Goal: Information Seeking & Learning: Learn about a topic

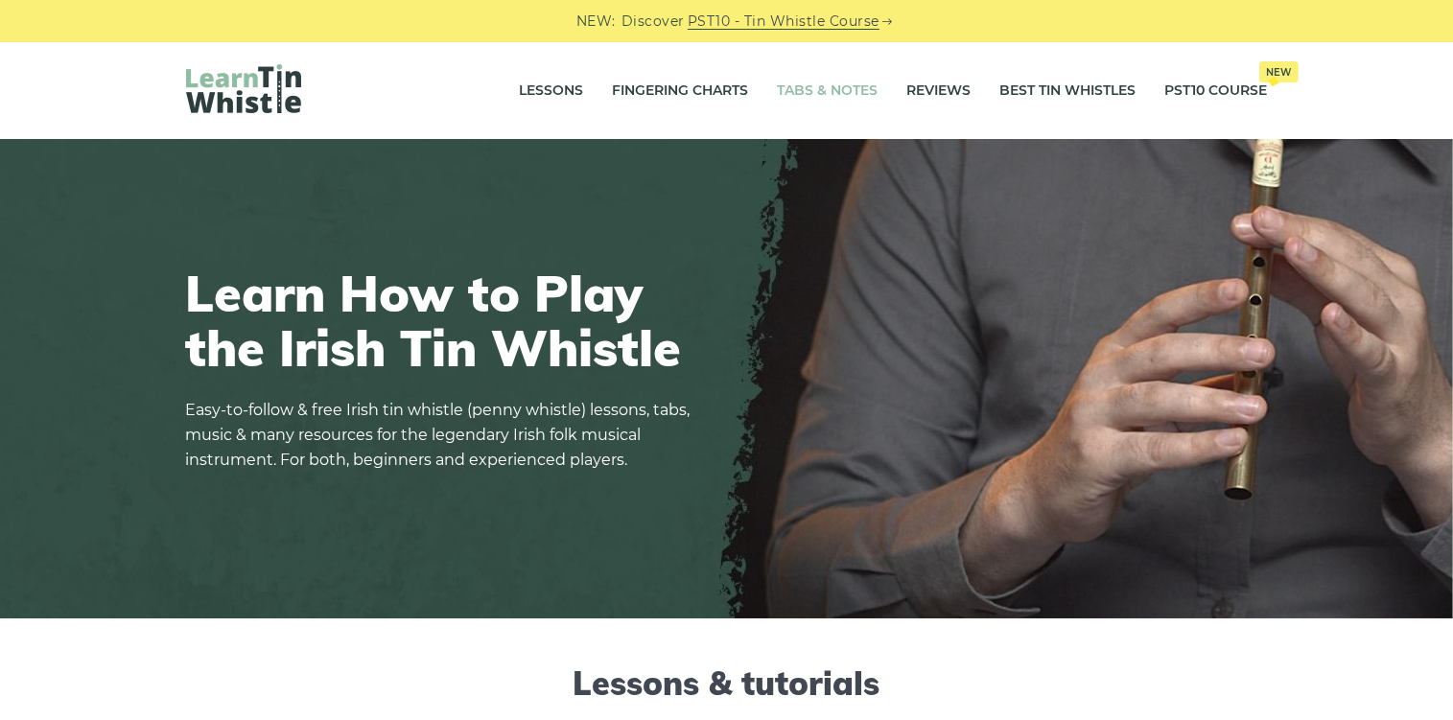
click at [828, 86] on link "Tabs & Notes" at bounding box center [828, 91] width 101 height 48
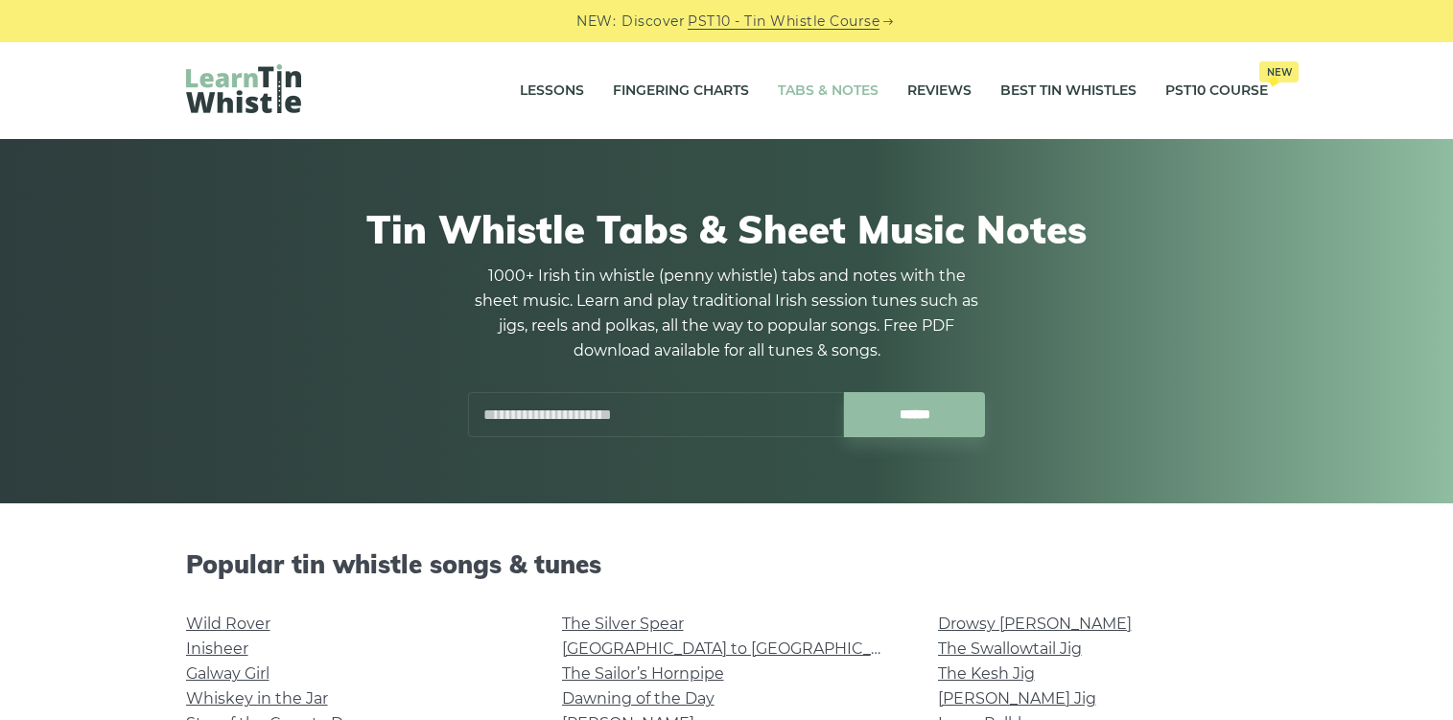
scroll to position [405, 0]
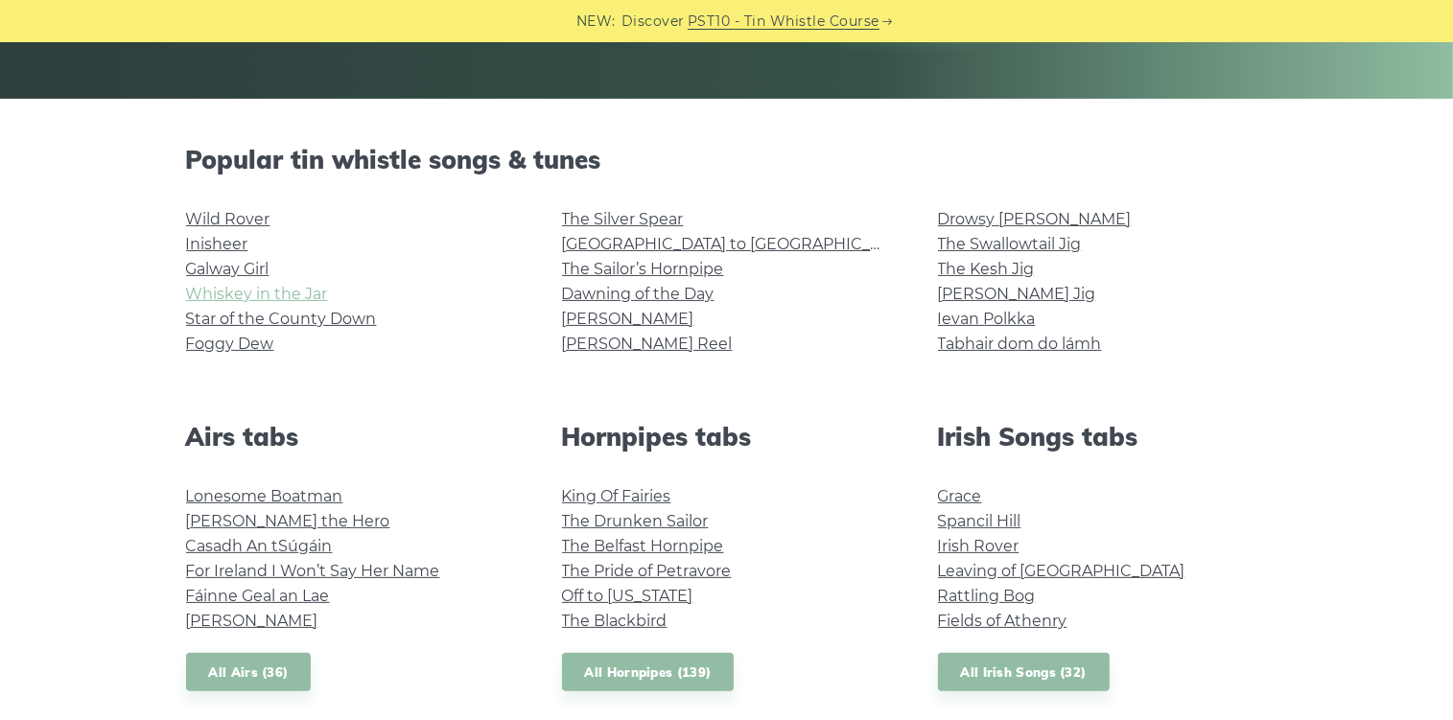
click at [274, 293] on link "Whiskey in the Jar" at bounding box center [257, 294] width 142 height 18
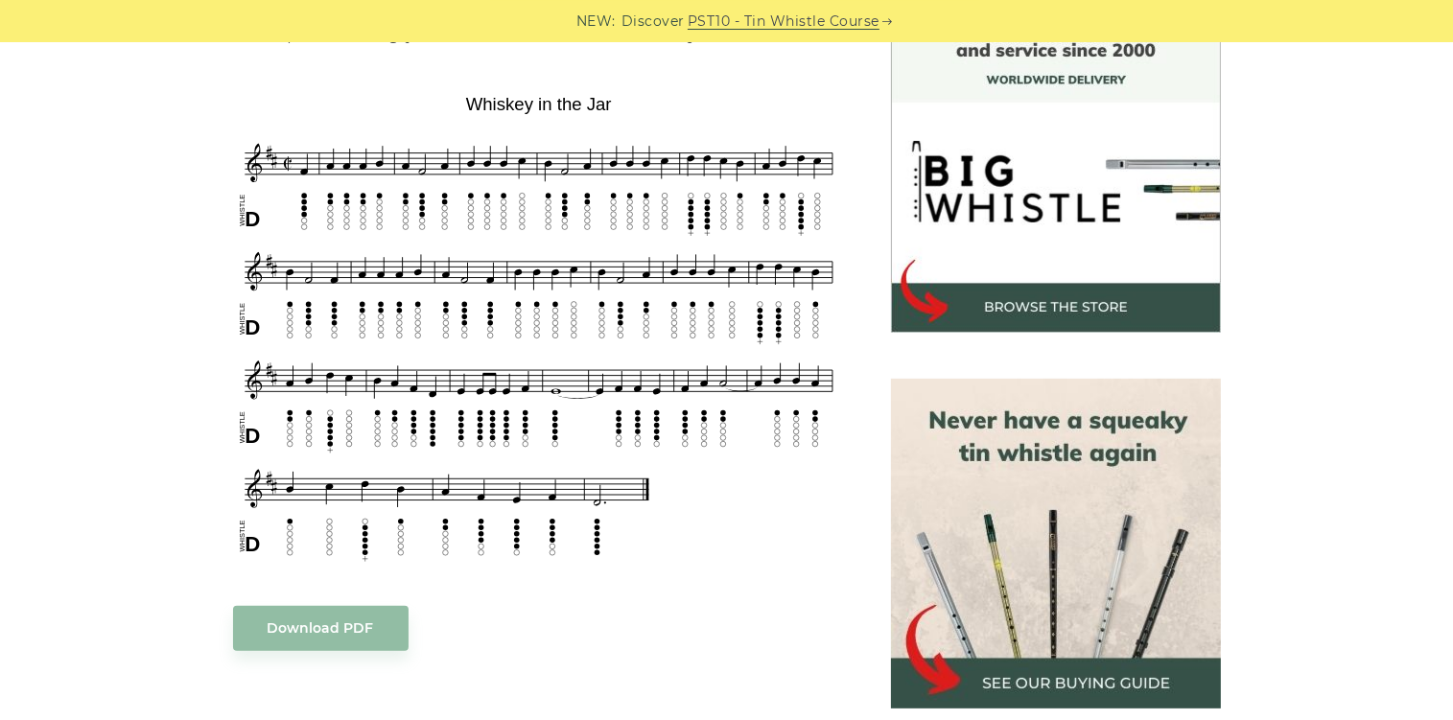
scroll to position [507, 0]
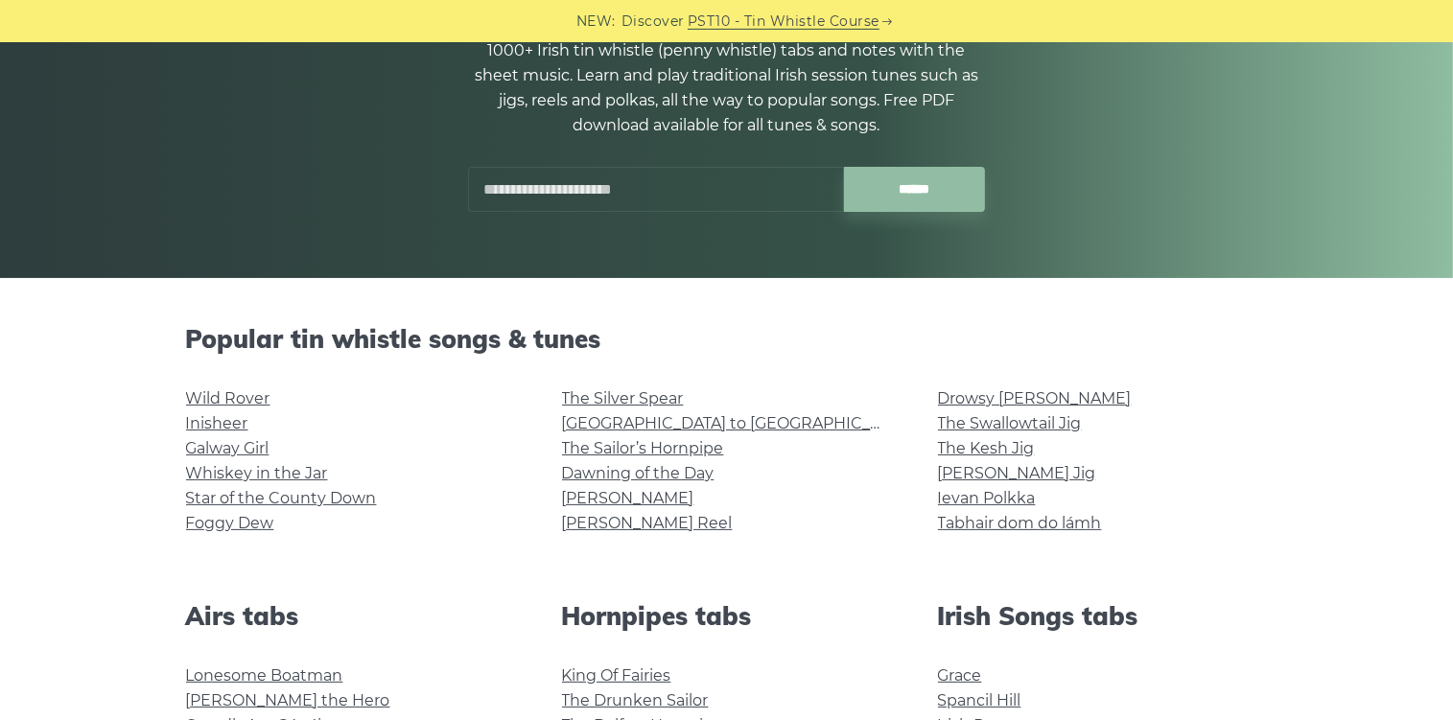
scroll to position [202, 0]
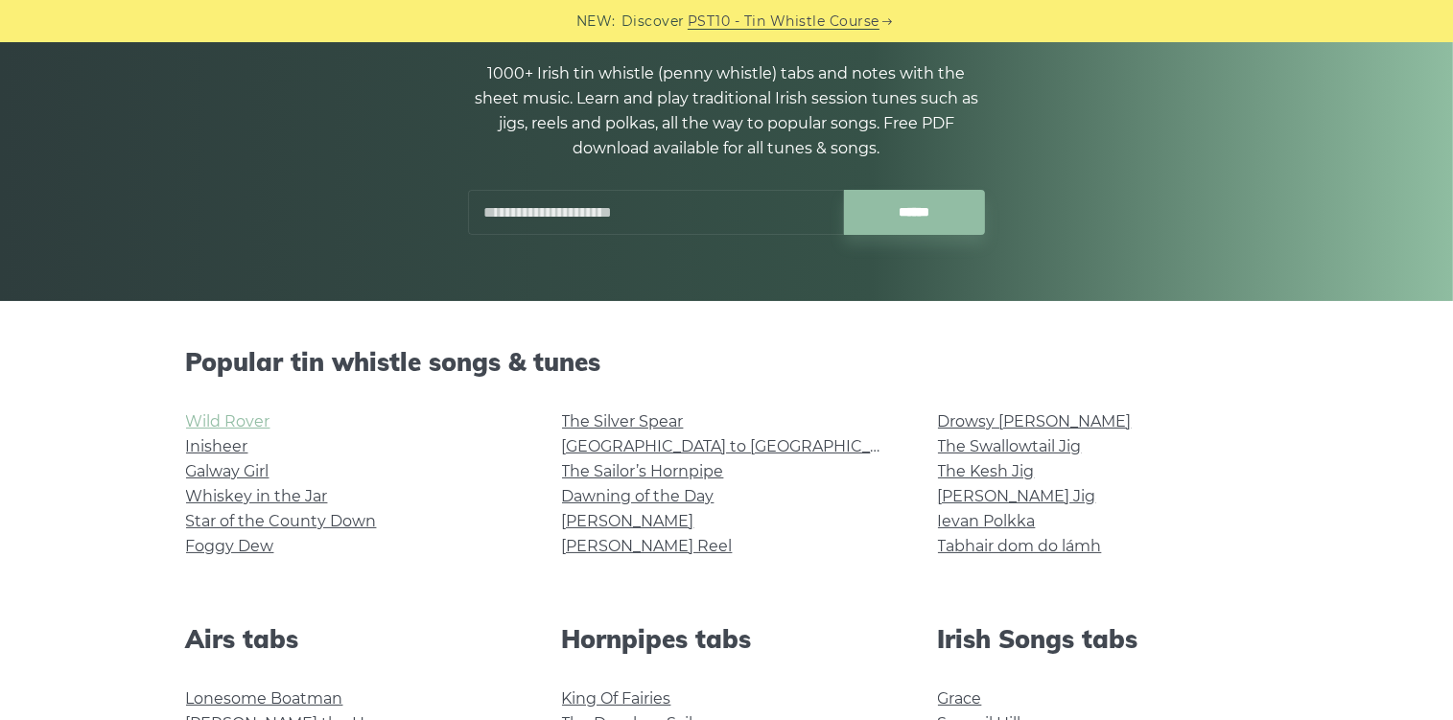
click at [248, 421] on link "Wild Rover" at bounding box center [228, 422] width 84 height 18
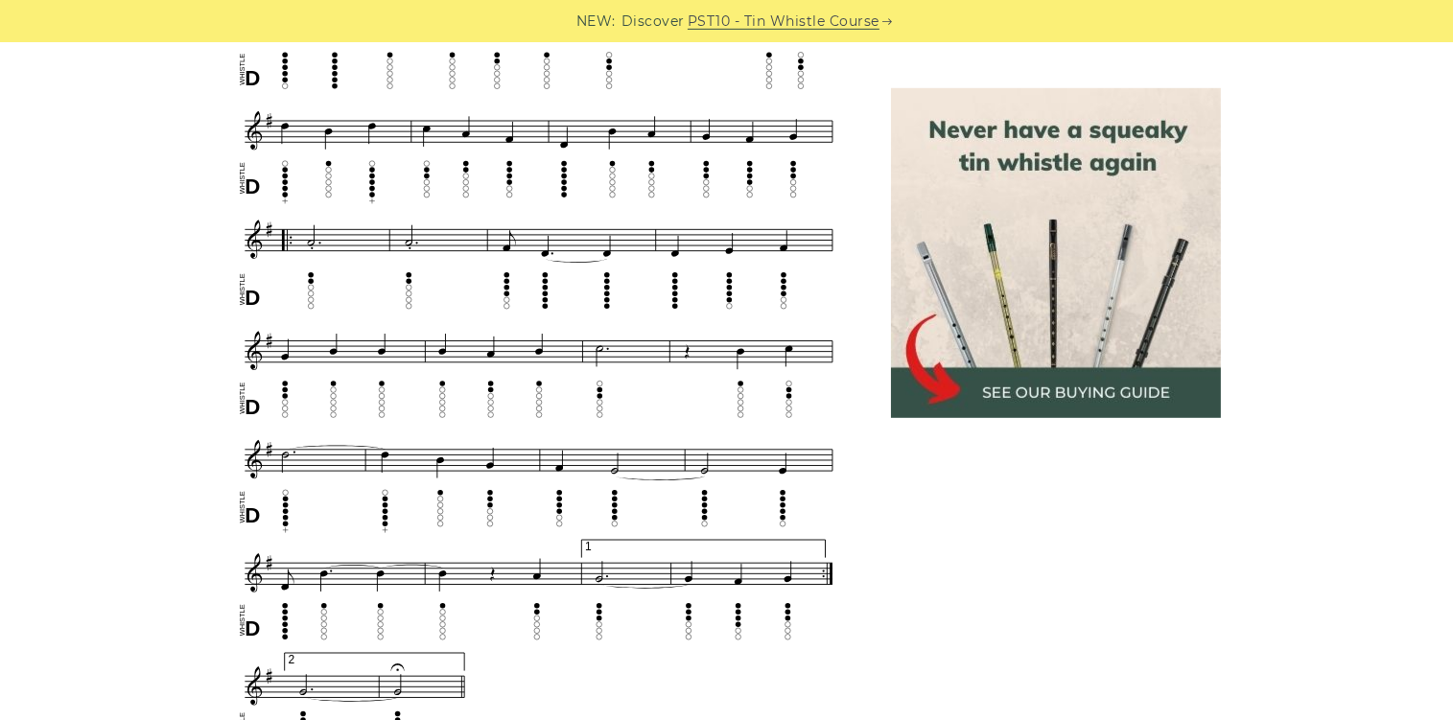
scroll to position [1013, 0]
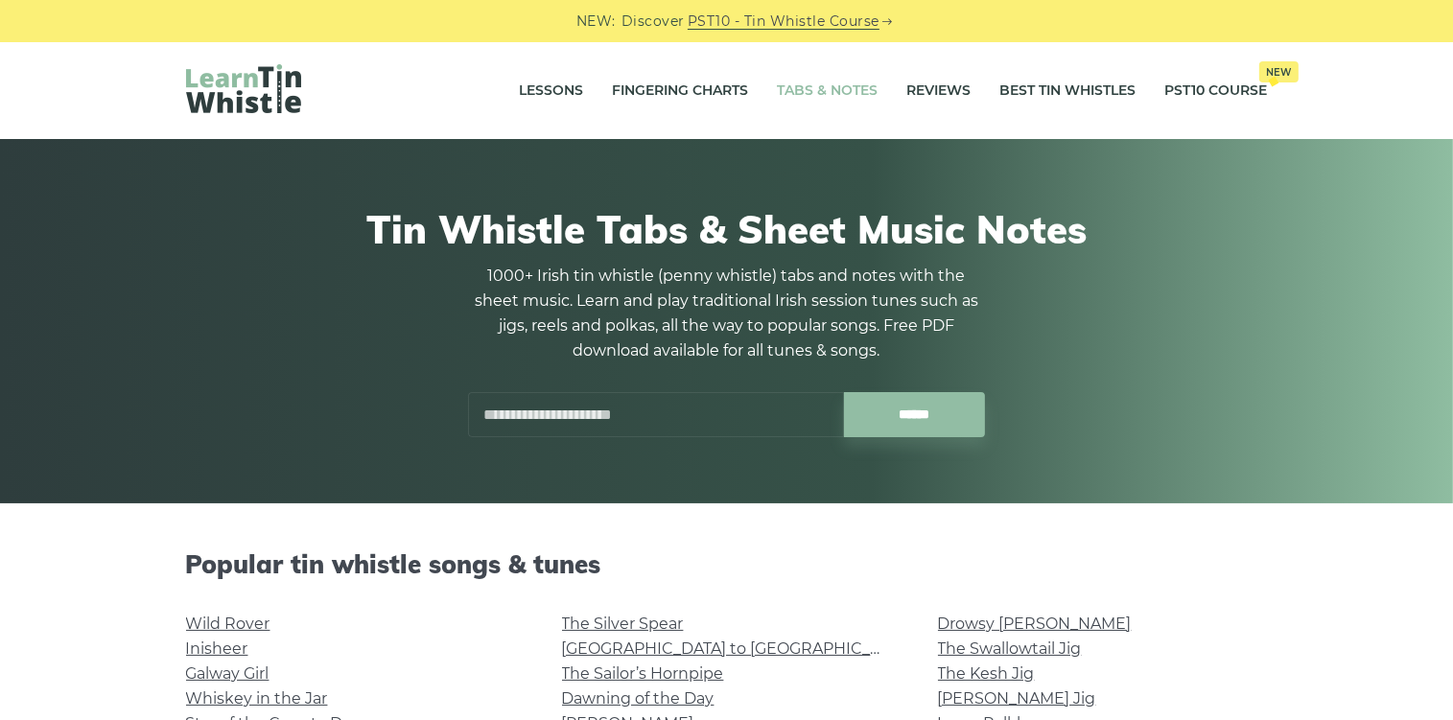
click at [529, 414] on input "text" at bounding box center [656, 414] width 376 height 45
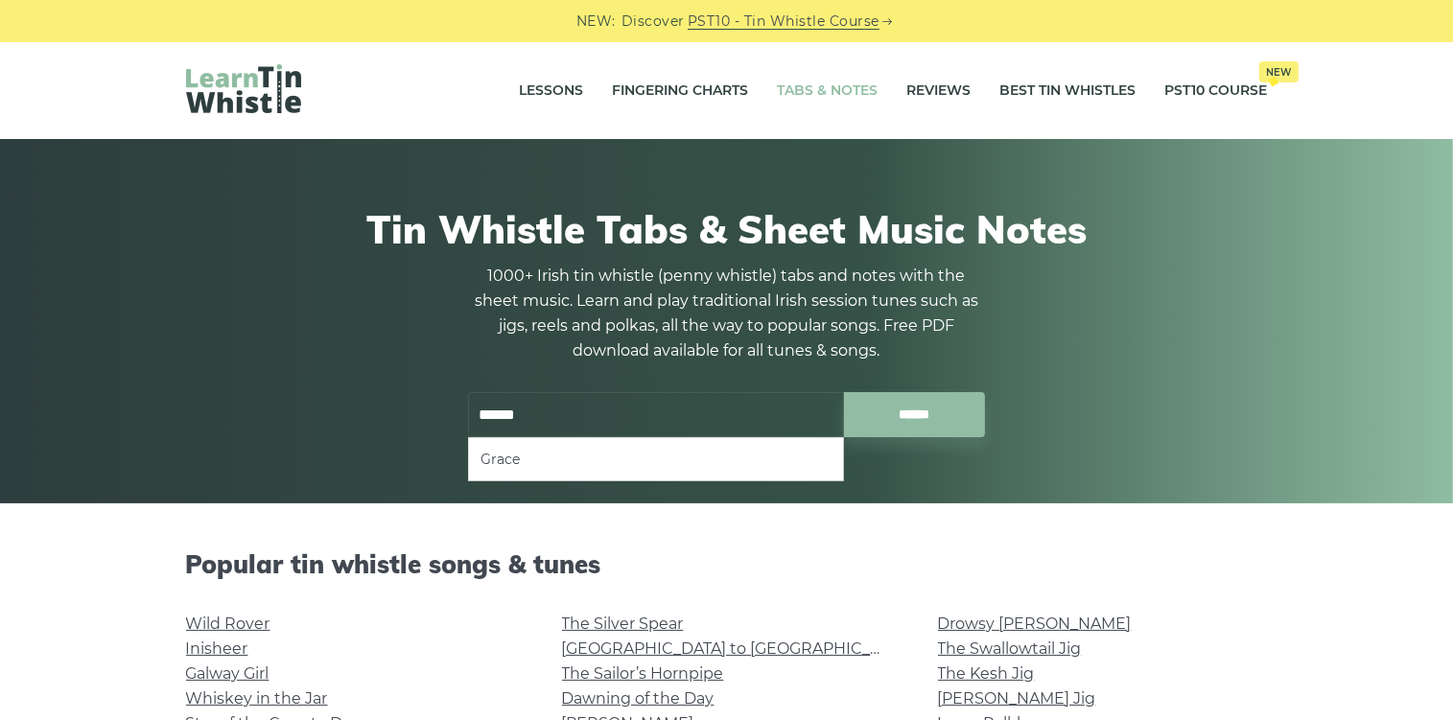
type input "******"
click at [844, 392] on input "******" at bounding box center [914, 414] width 141 height 45
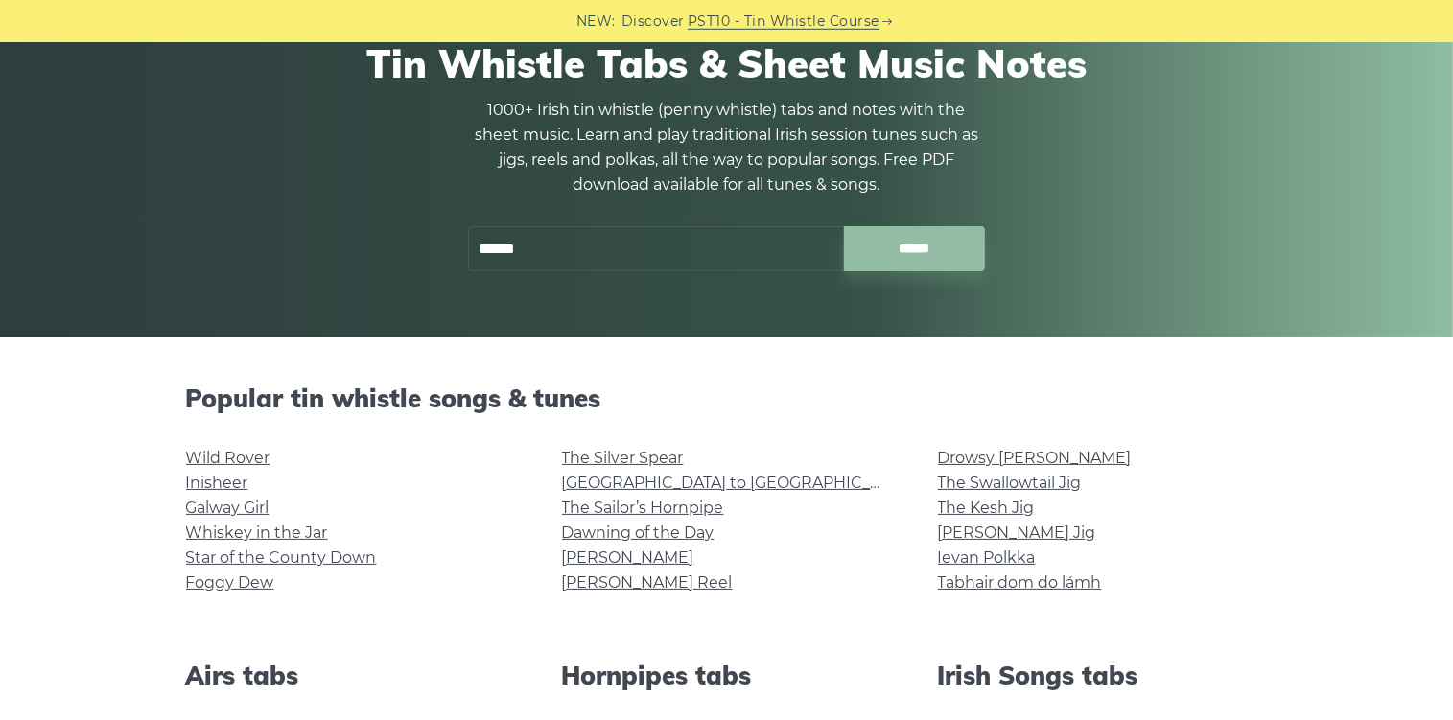
scroll to position [101, 0]
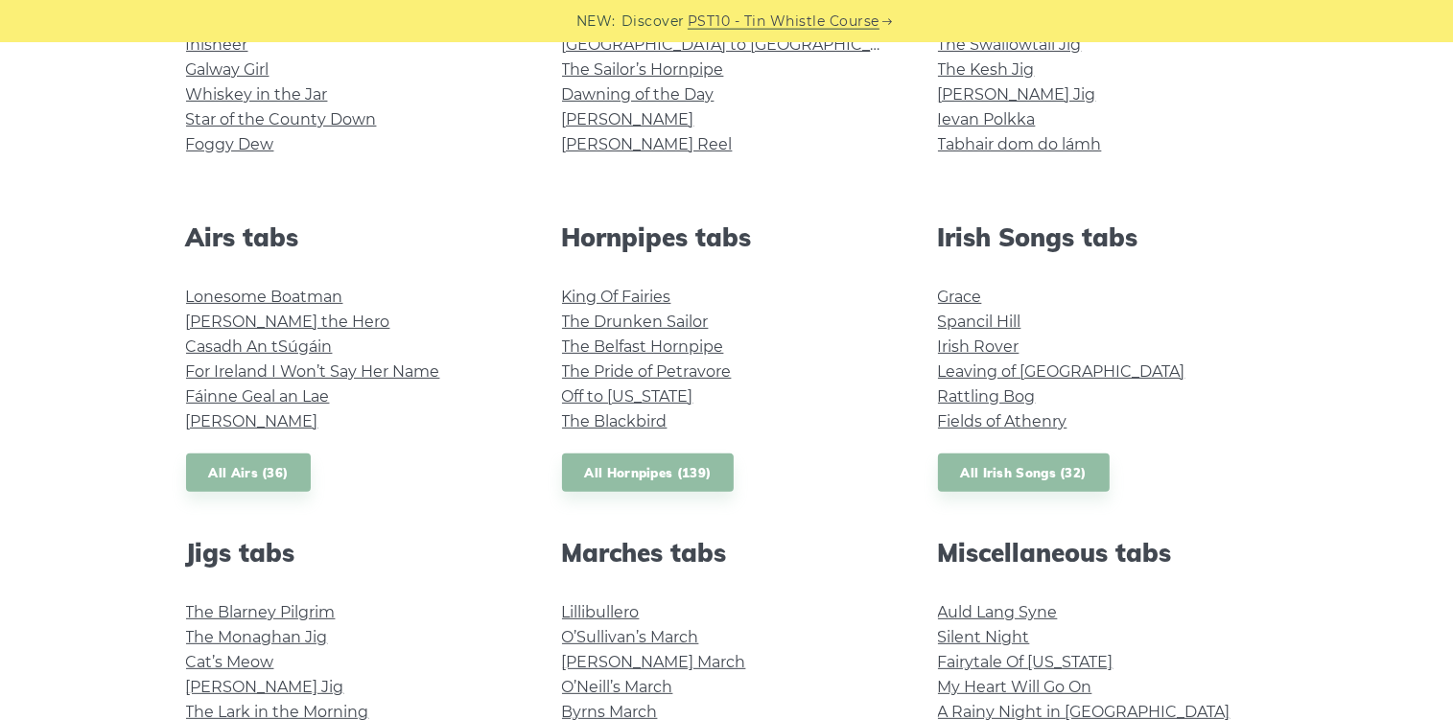
scroll to position [607, 0]
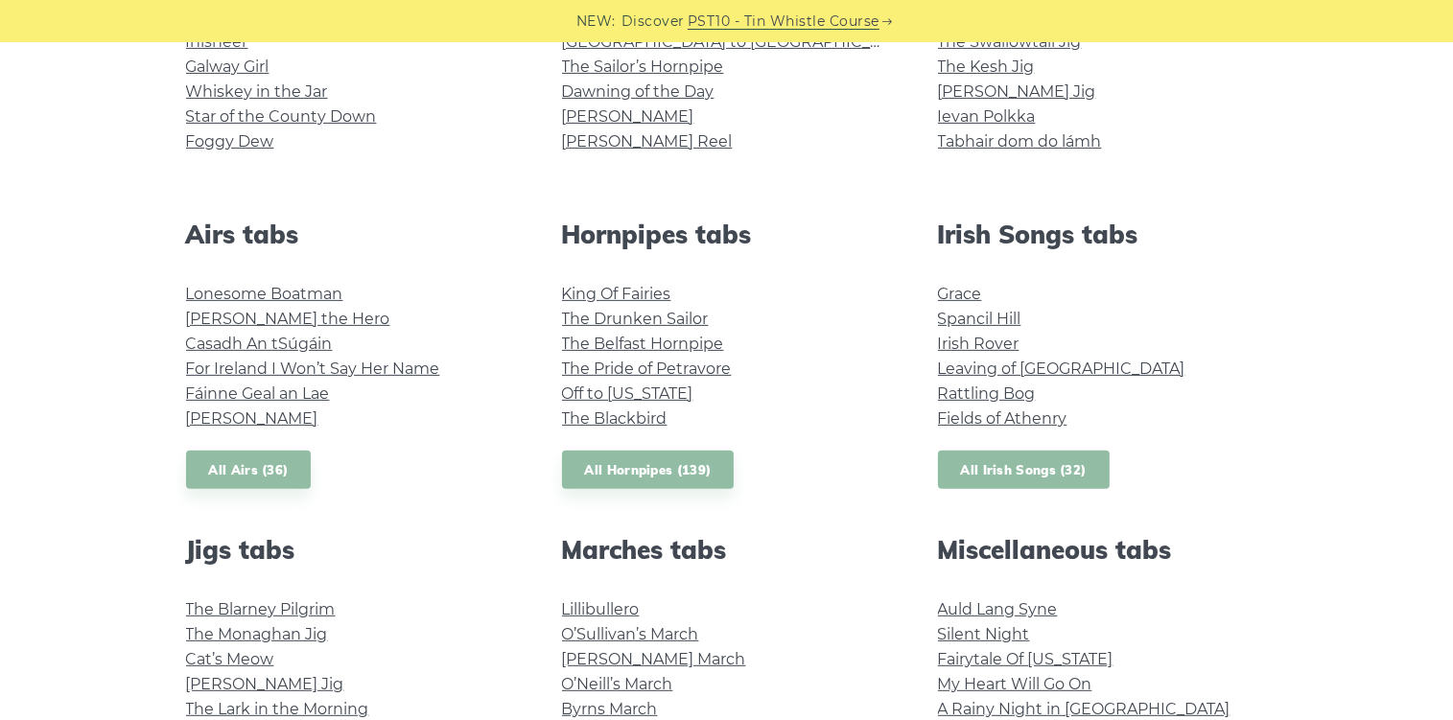
click at [969, 476] on link "All Irish Songs (32)" at bounding box center [1024, 470] width 172 height 39
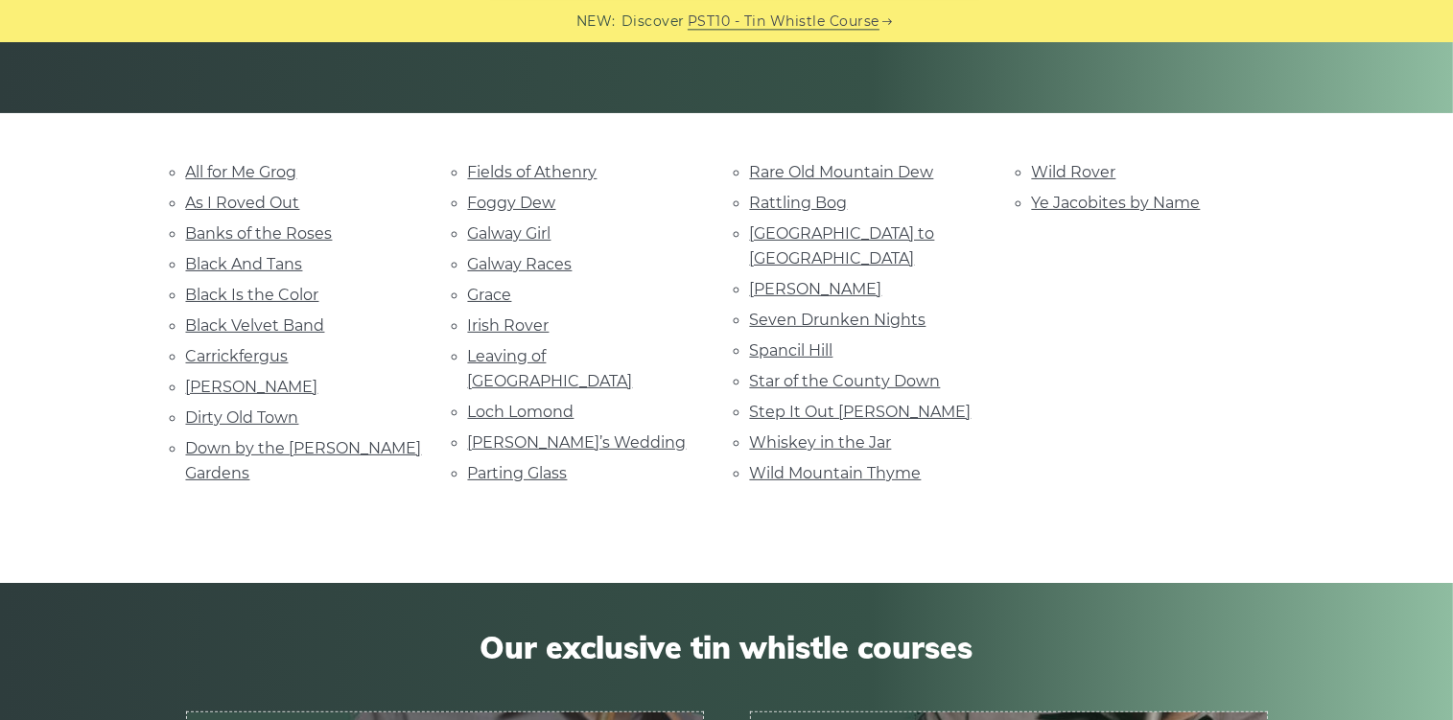
scroll to position [405, 0]
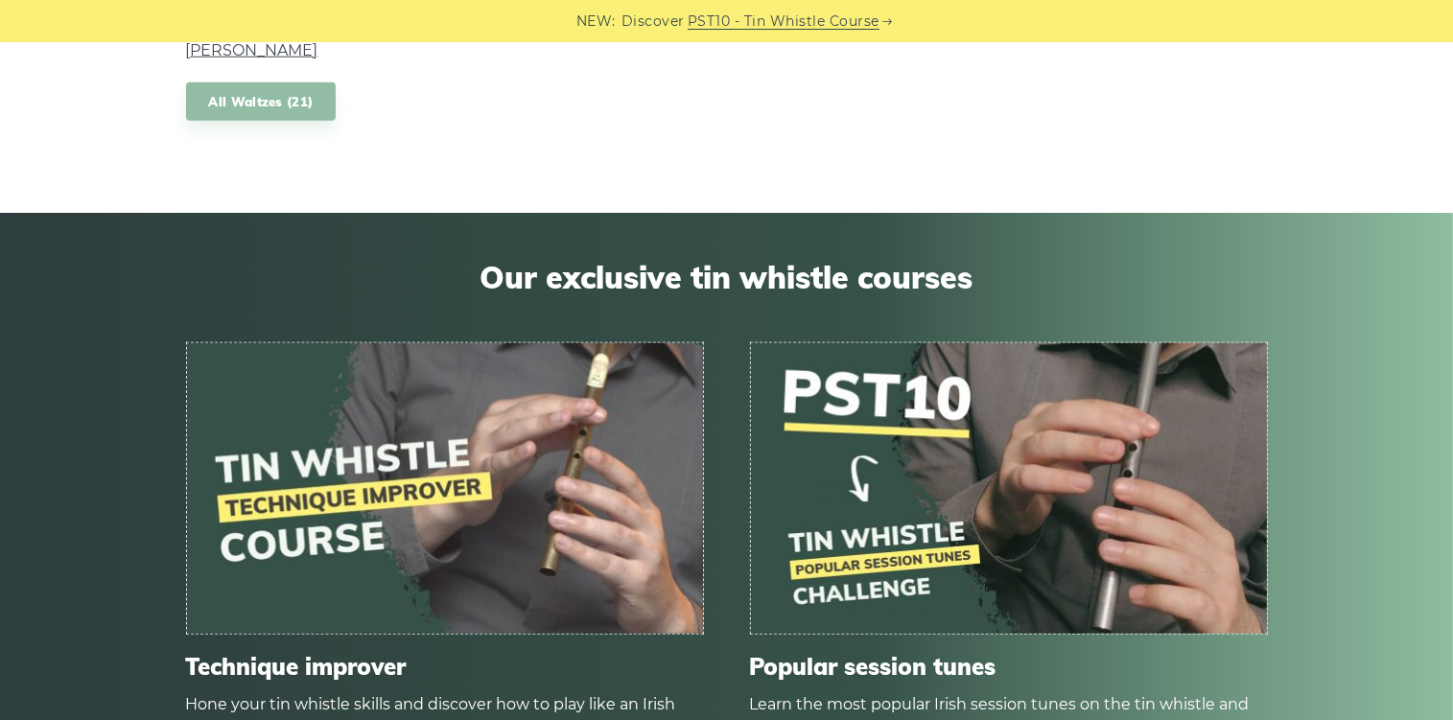
scroll to position [1520, 0]
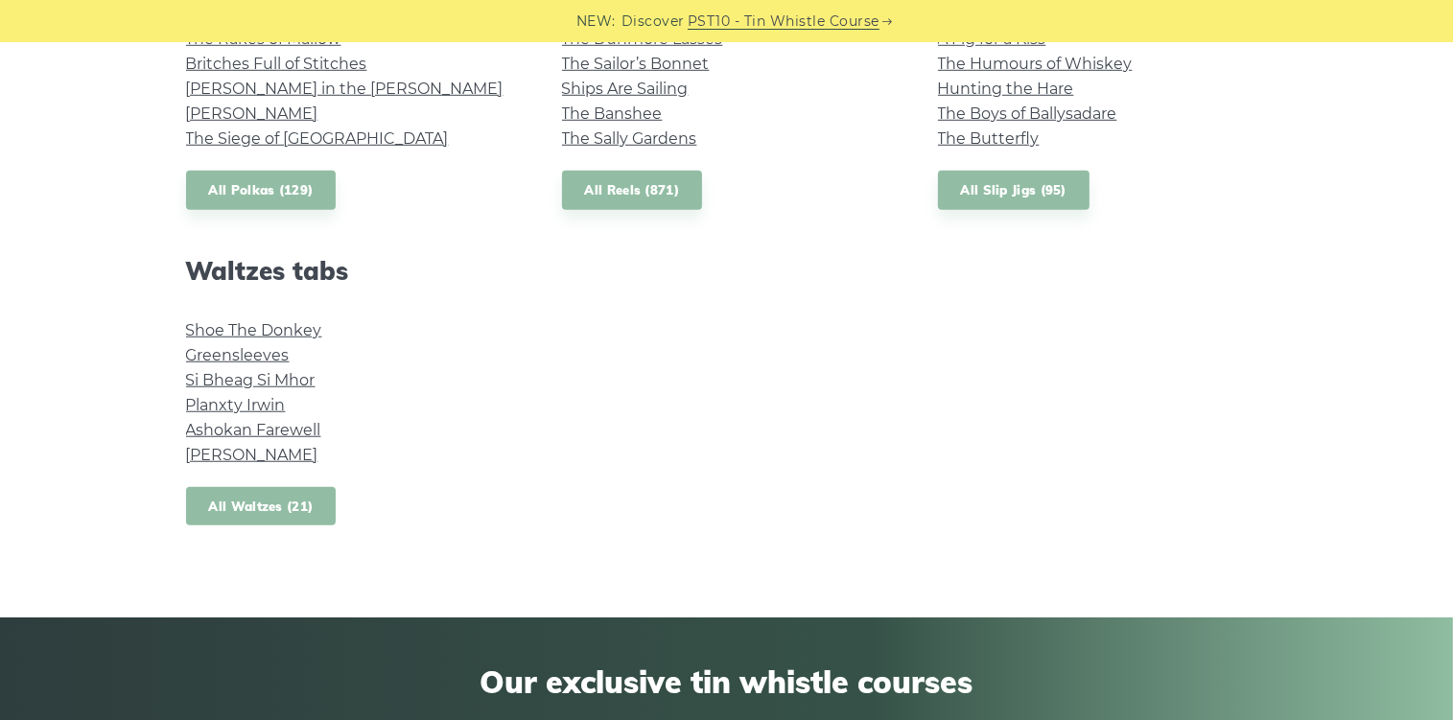
click at [251, 509] on link "All Waltzes (21)" at bounding box center [261, 506] width 151 height 39
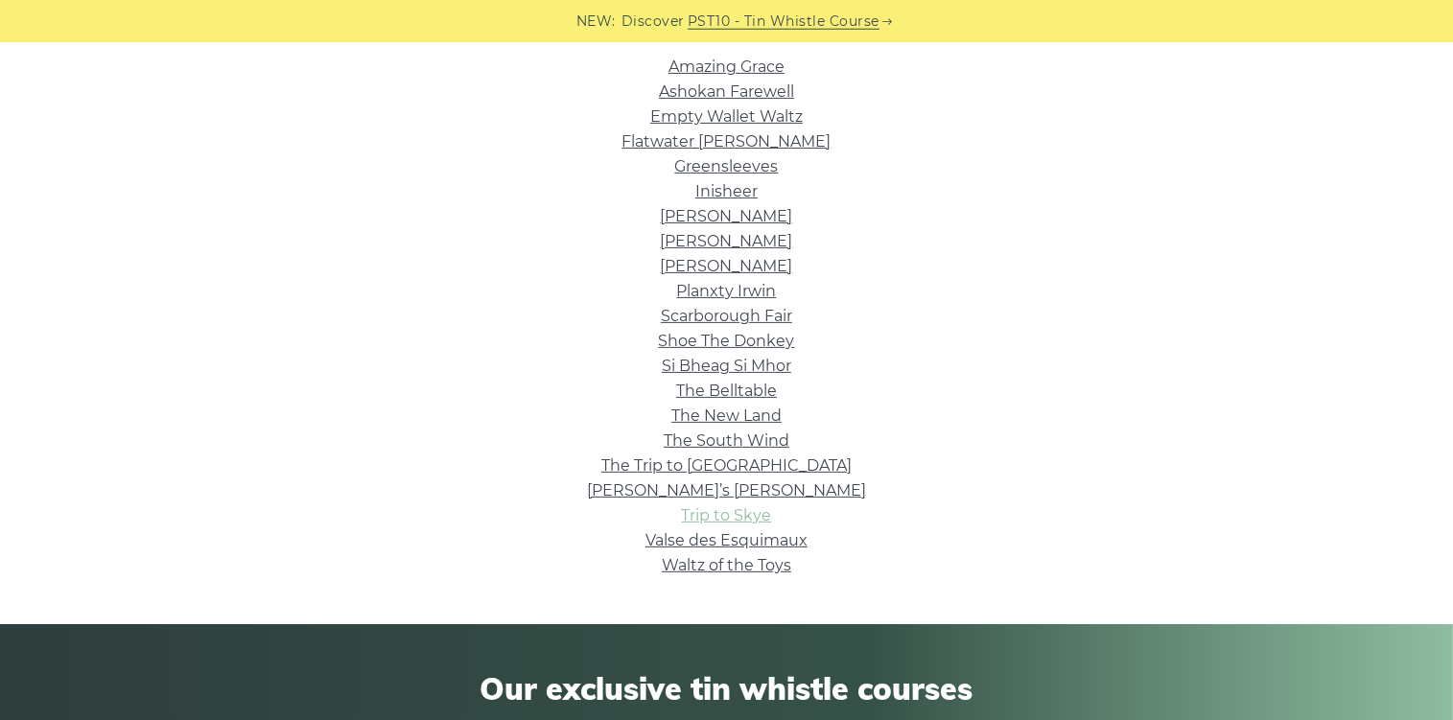
scroll to position [405, 0]
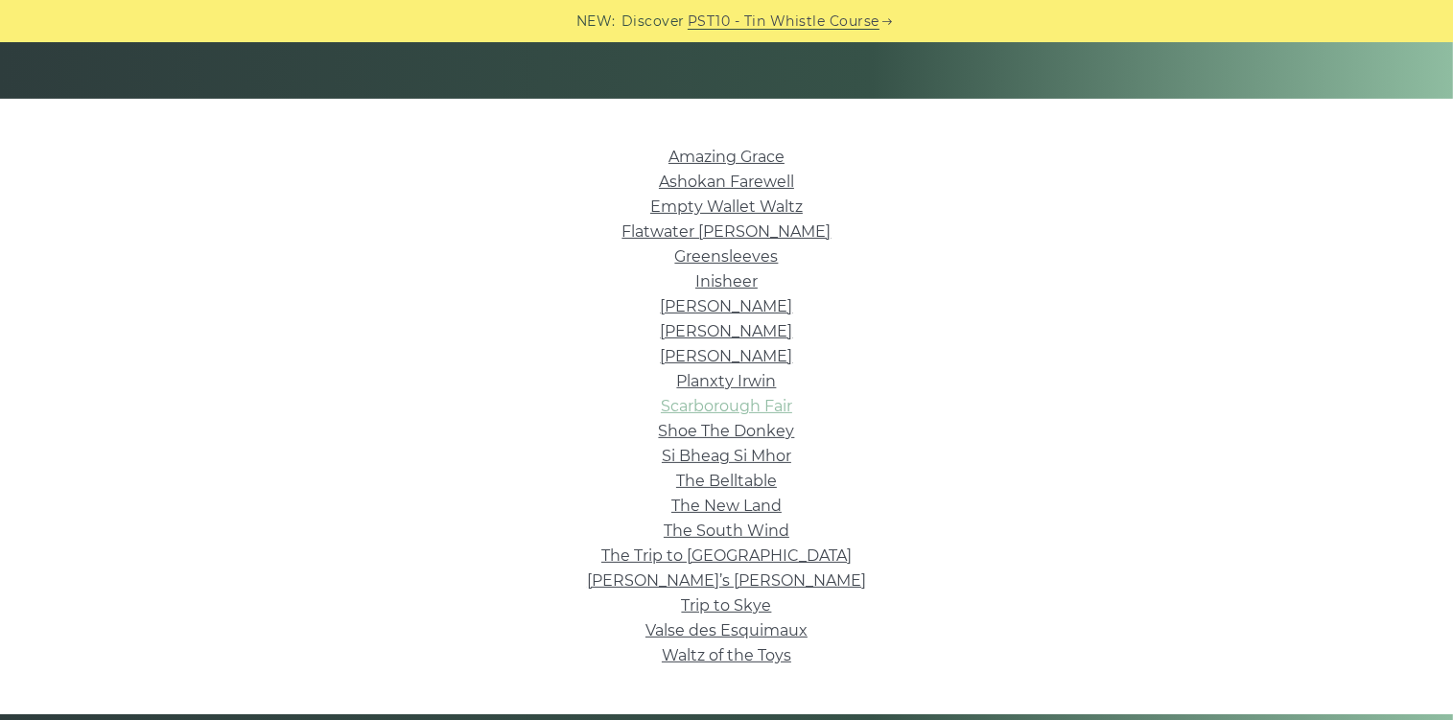
click at [716, 402] on link "Scarborough Fair" at bounding box center [726, 406] width 131 height 18
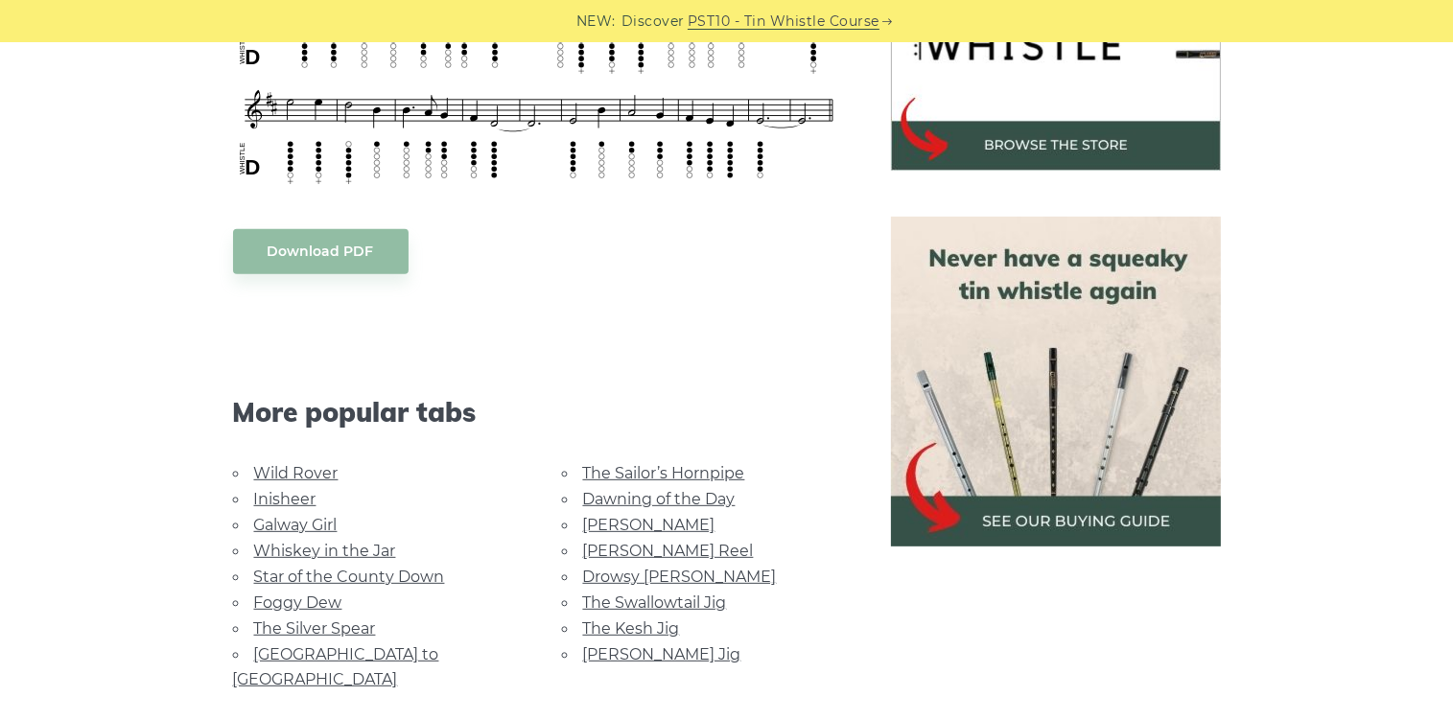
scroll to position [607, 0]
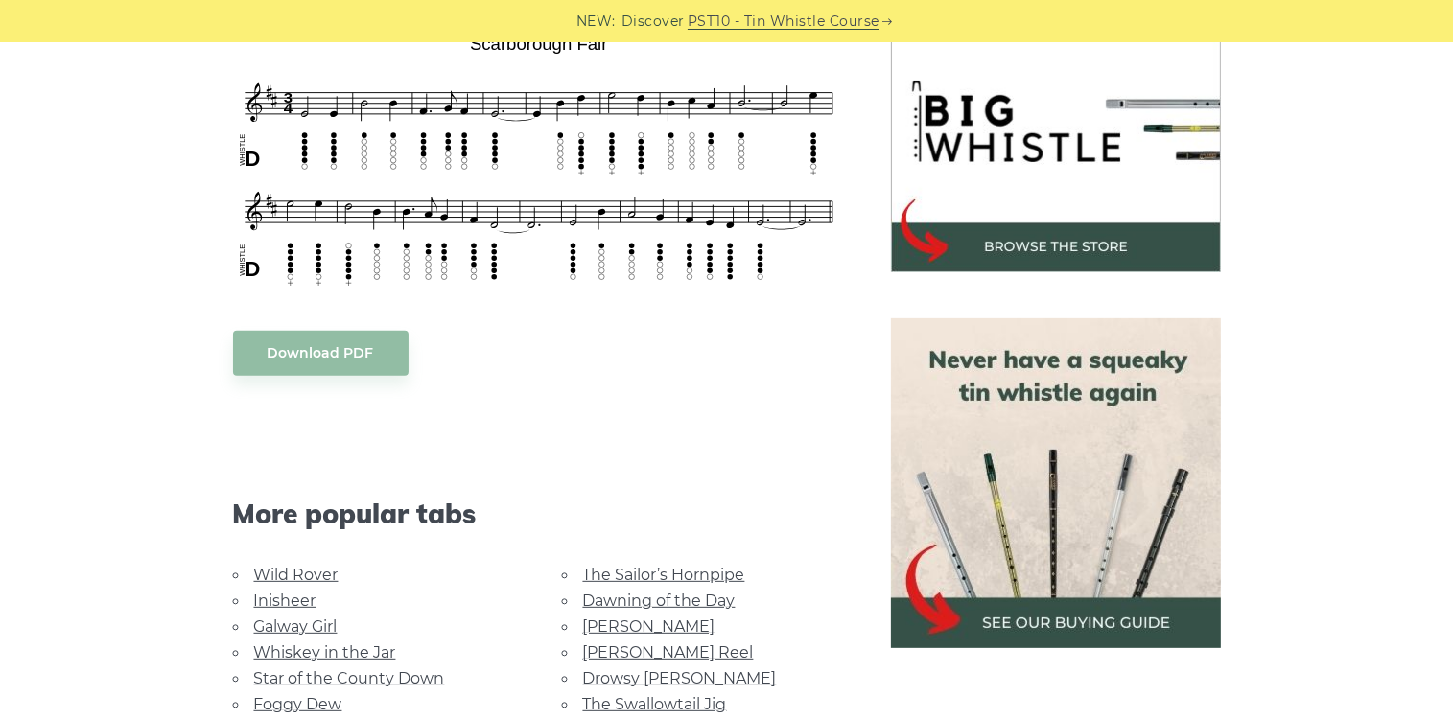
drag, startPoint x: 34, startPoint y: 347, endPoint x: 55, endPoint y: 357, distance: 23.2
click at [35, 347] on div "Sheet music notes and tab to play Scarborough Fair on a tin whistle ([PERSON_NA…" at bounding box center [726, 476] width 1453 height 1069
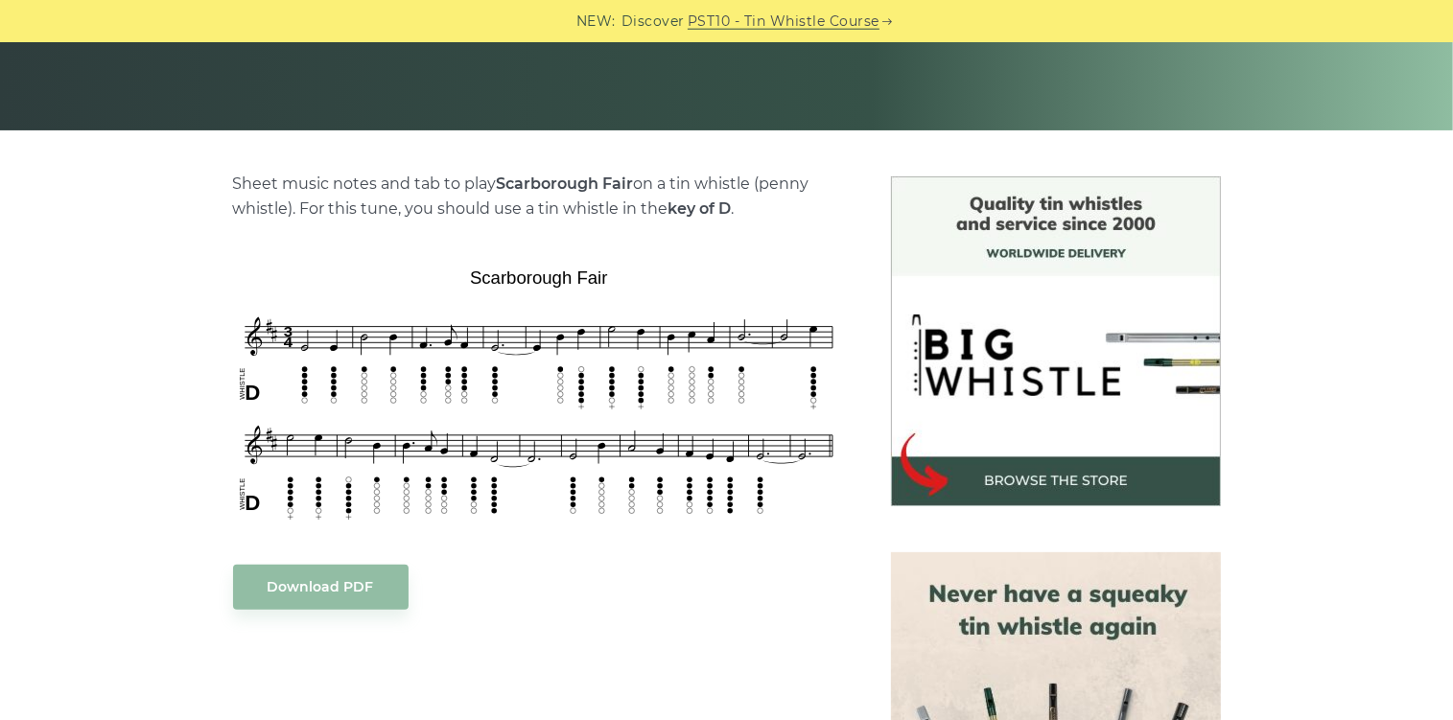
scroll to position [303, 0]
